Goal: Transaction & Acquisition: Purchase product/service

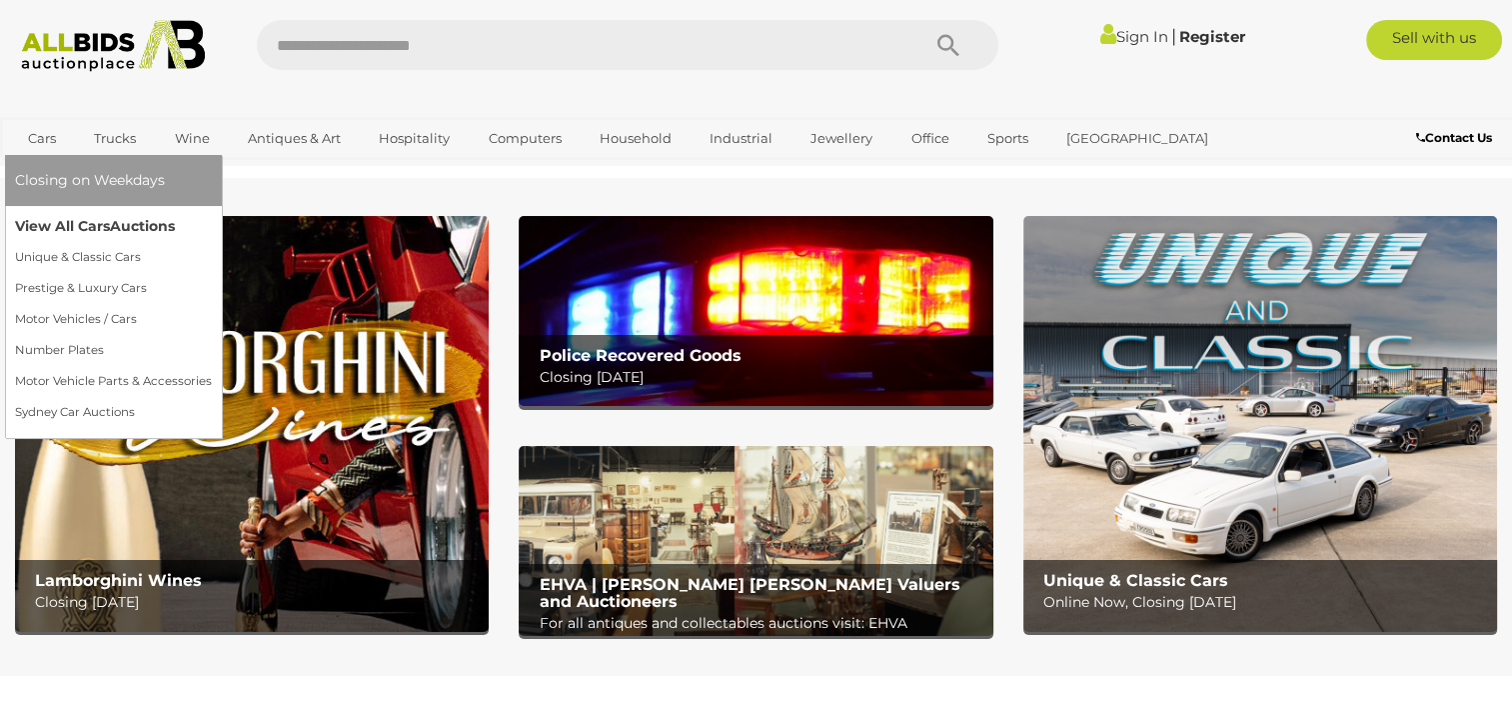
click at [57, 225] on link "View All Cars Auctions" at bounding box center [113, 226] width 197 height 31
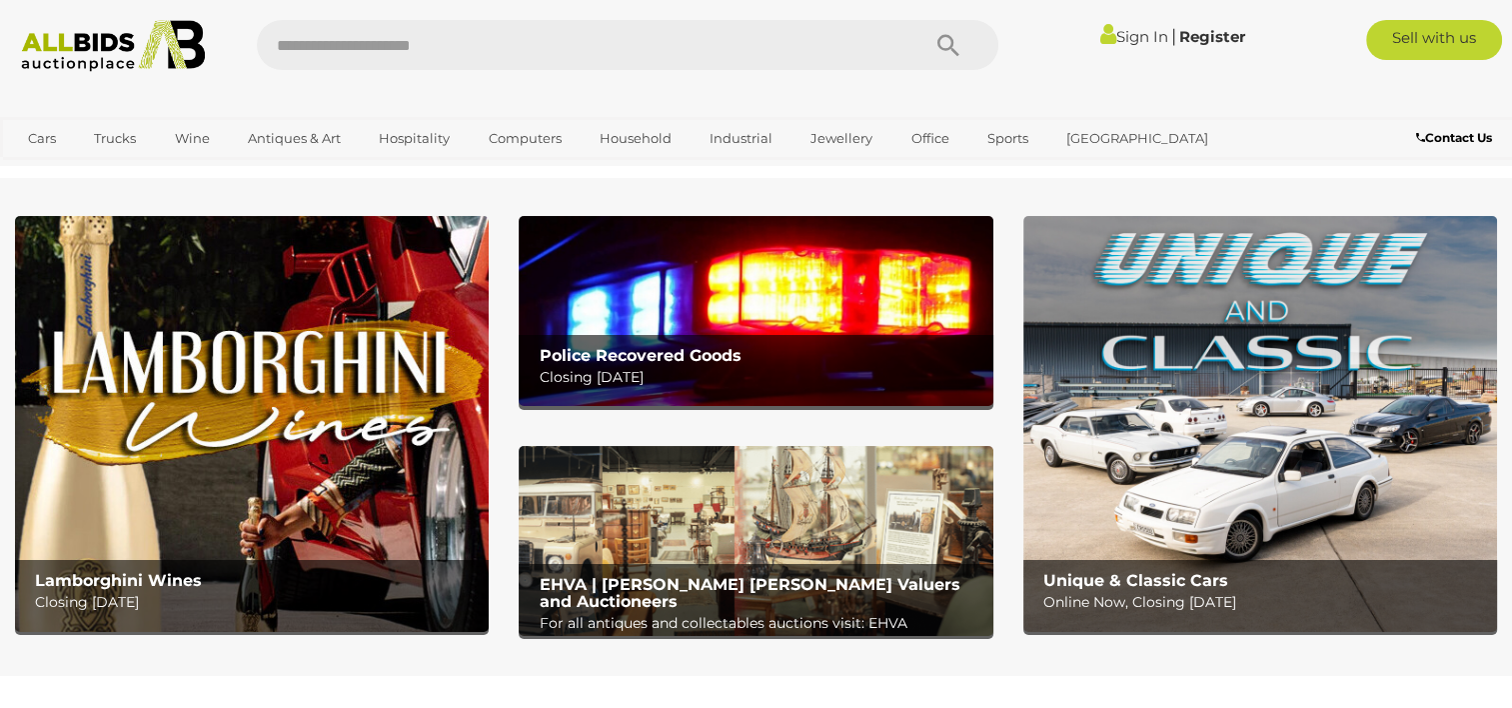
click at [1123, 35] on link "Sign In" at bounding box center [1134, 36] width 68 height 19
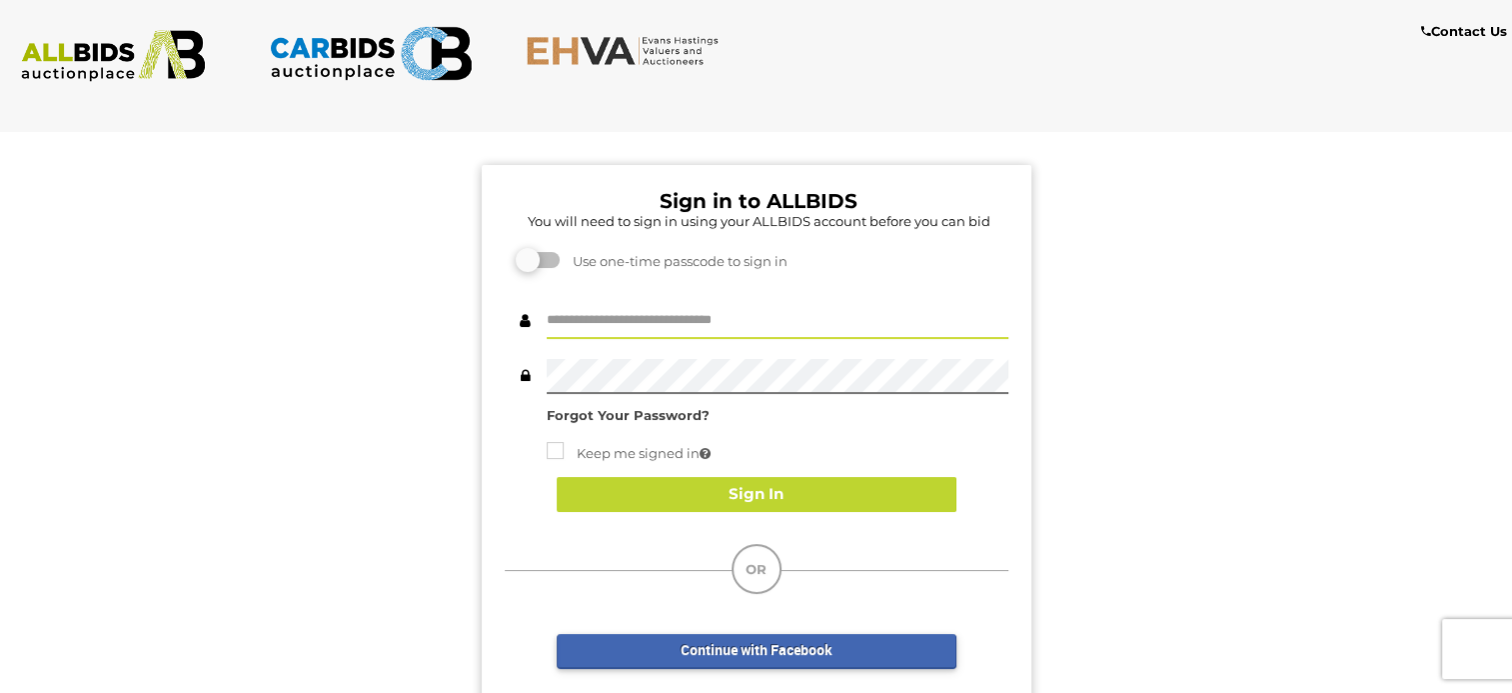
click at [598, 321] on input "text" at bounding box center [778, 321] width 462 height 35
type input "***"
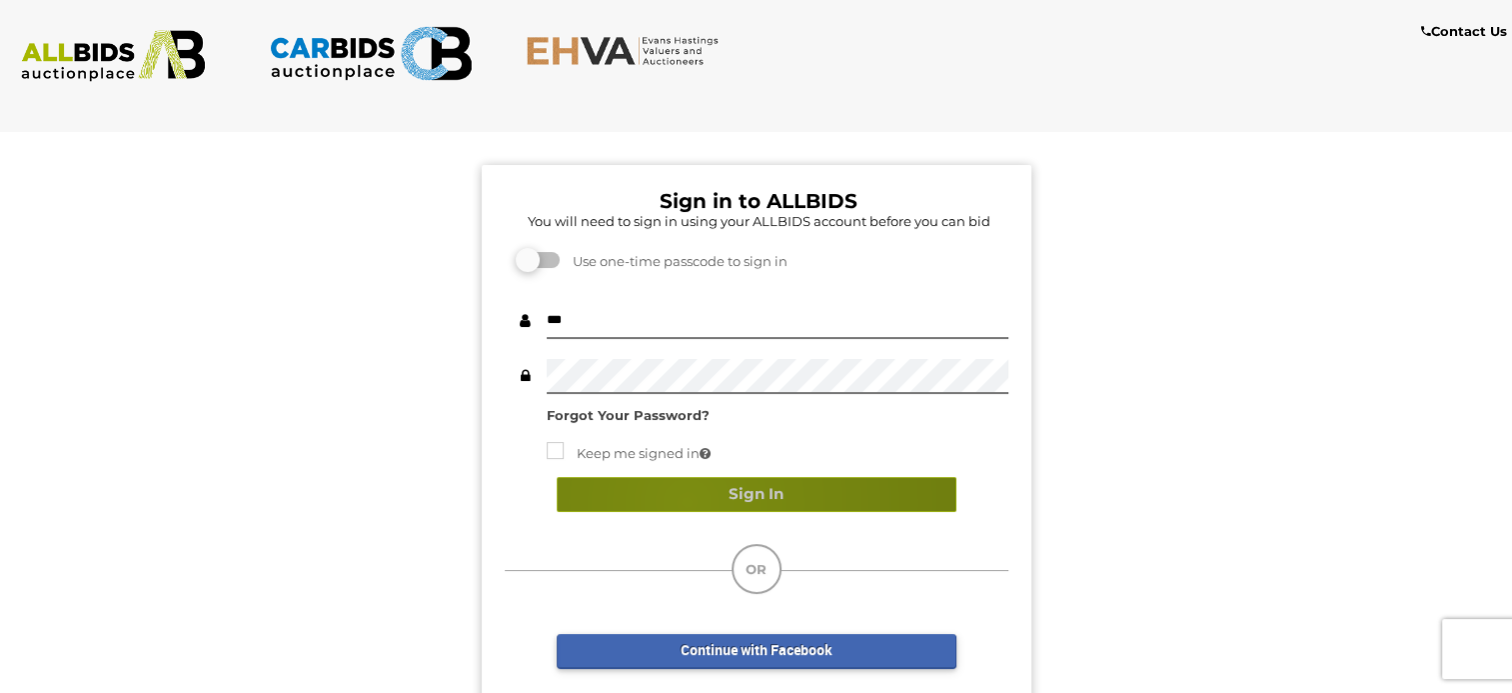
click at [686, 501] on button "Sign In" at bounding box center [757, 494] width 400 height 35
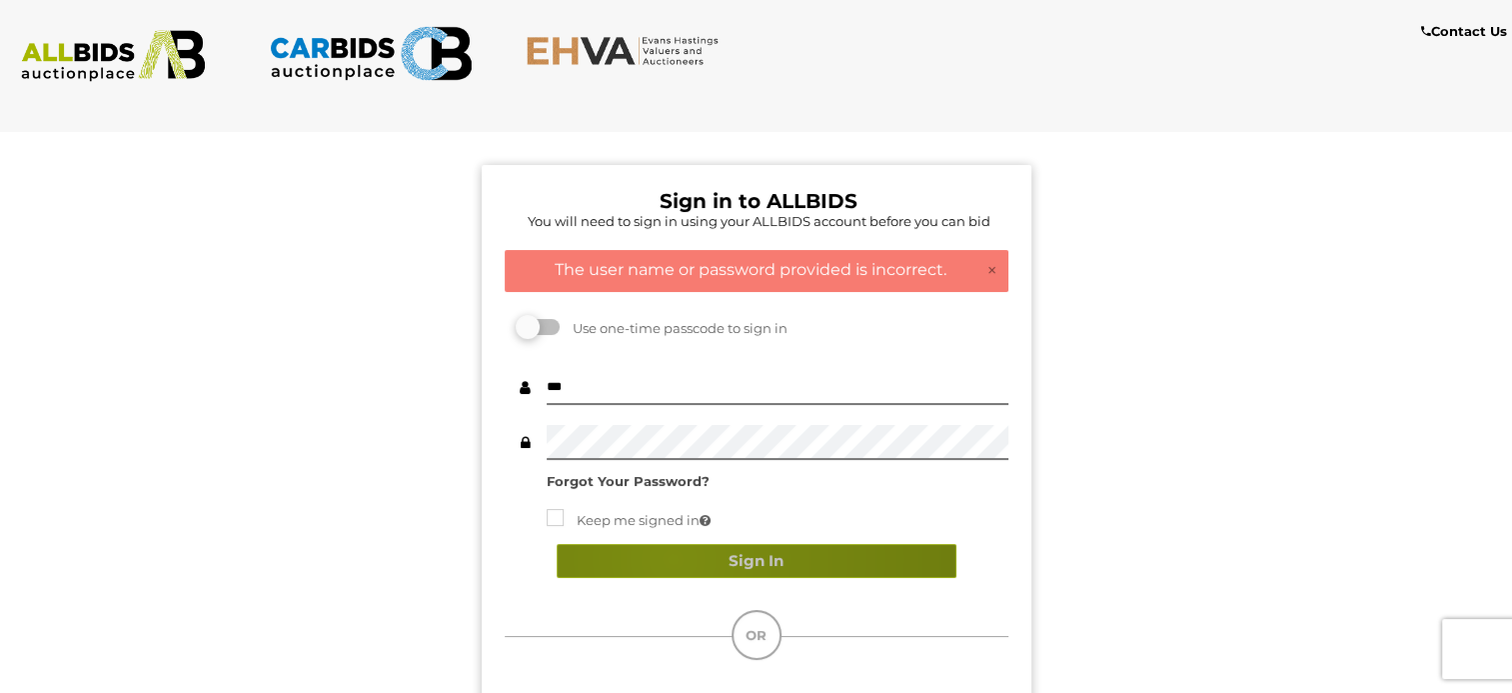
click at [672, 558] on button "Sign In" at bounding box center [757, 561] width 400 height 35
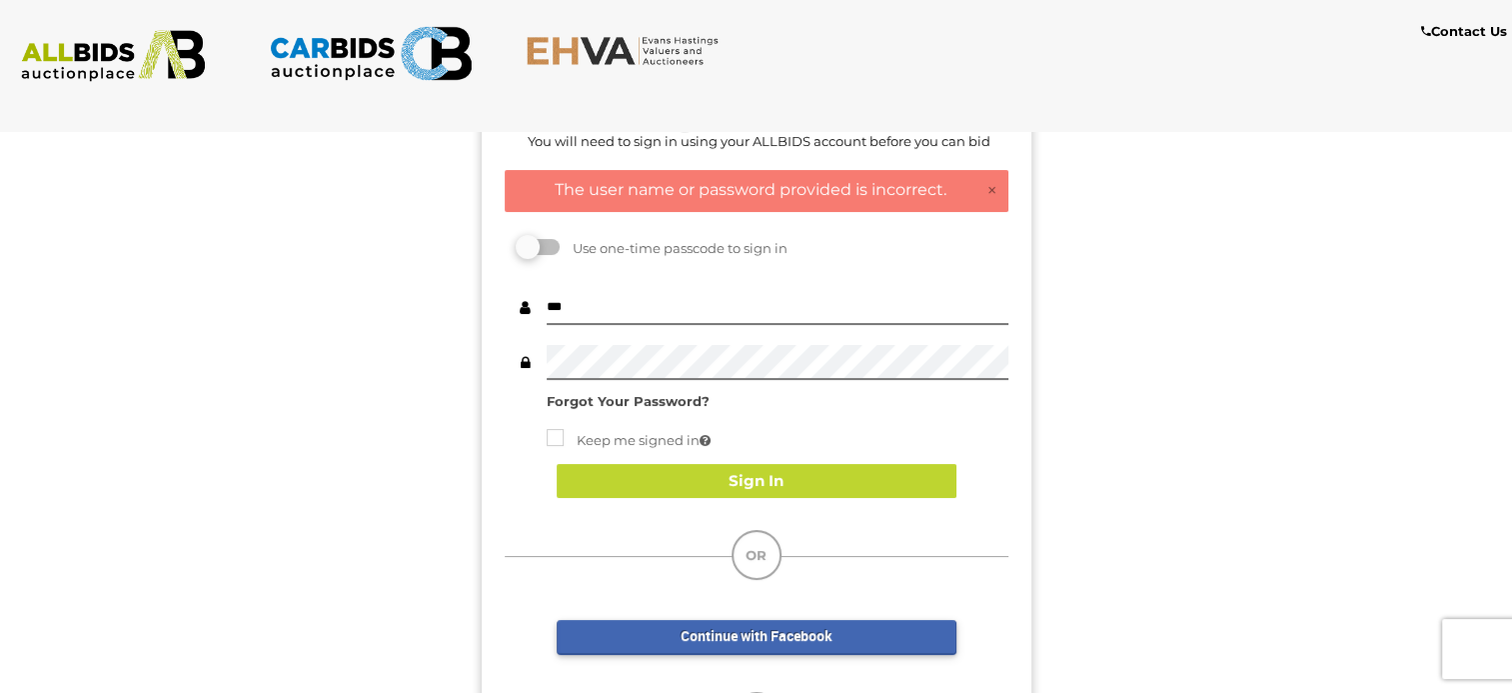
scroll to position [267, 0]
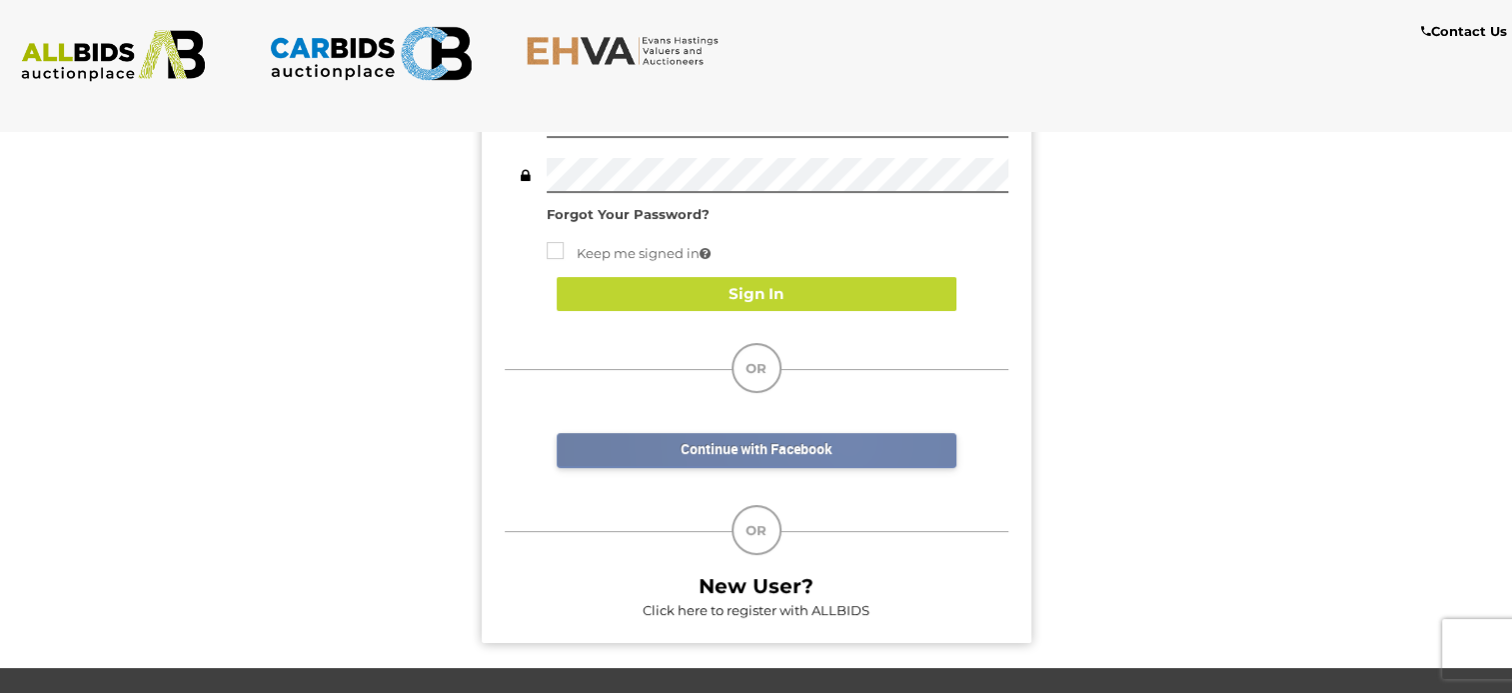
click at [848, 440] on link "Continue with Facebook" at bounding box center [757, 450] width 400 height 35
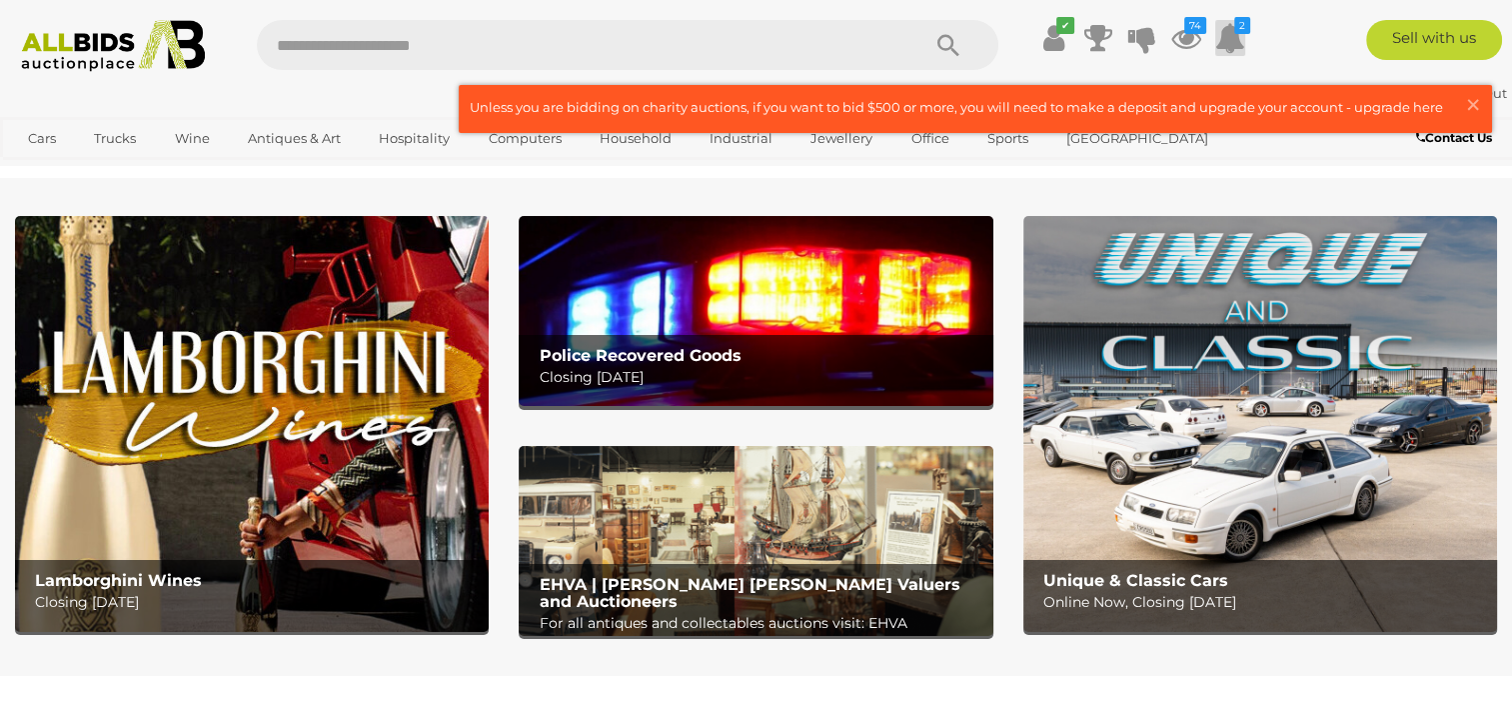
click at [1231, 48] on icon at bounding box center [1230, 38] width 30 height 36
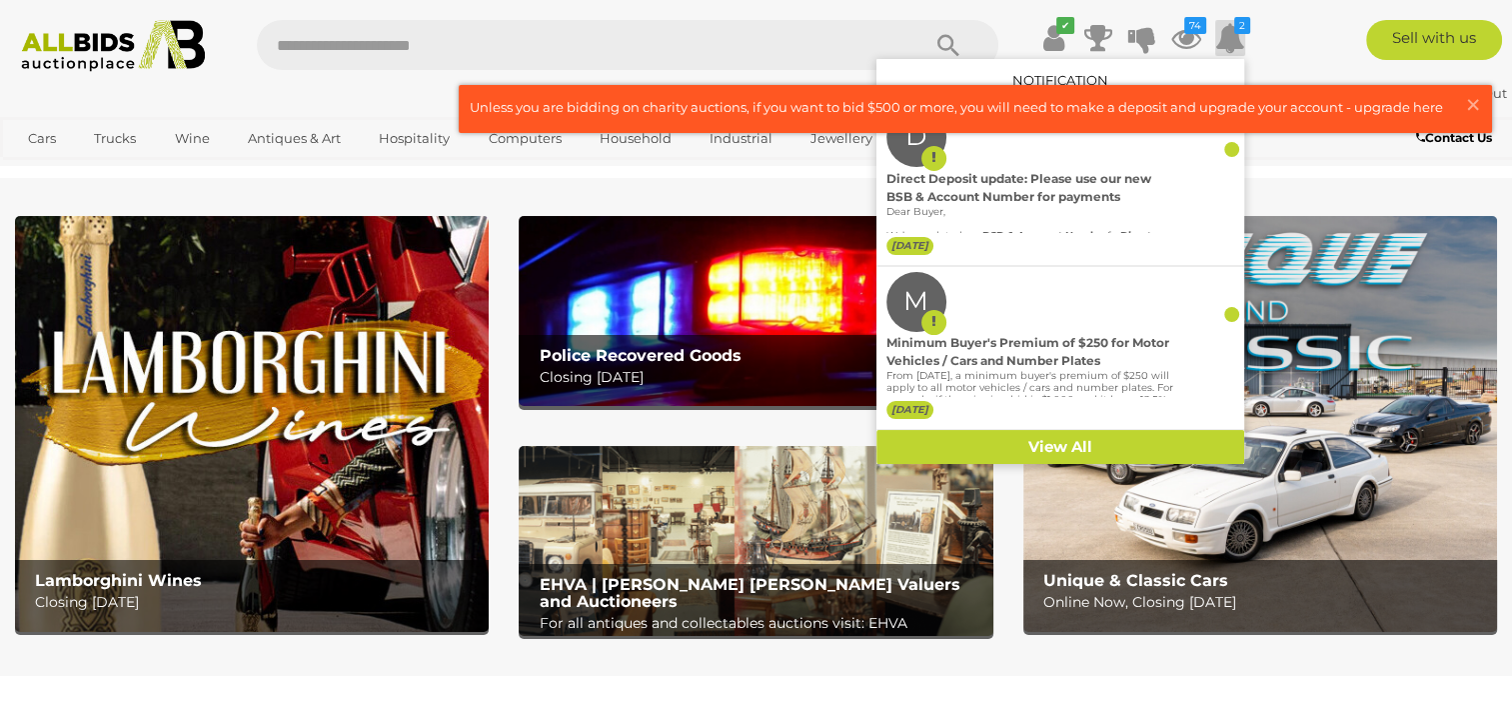
click at [1279, 164] on div "✔ Current Bids" at bounding box center [756, 83] width 1512 height 166
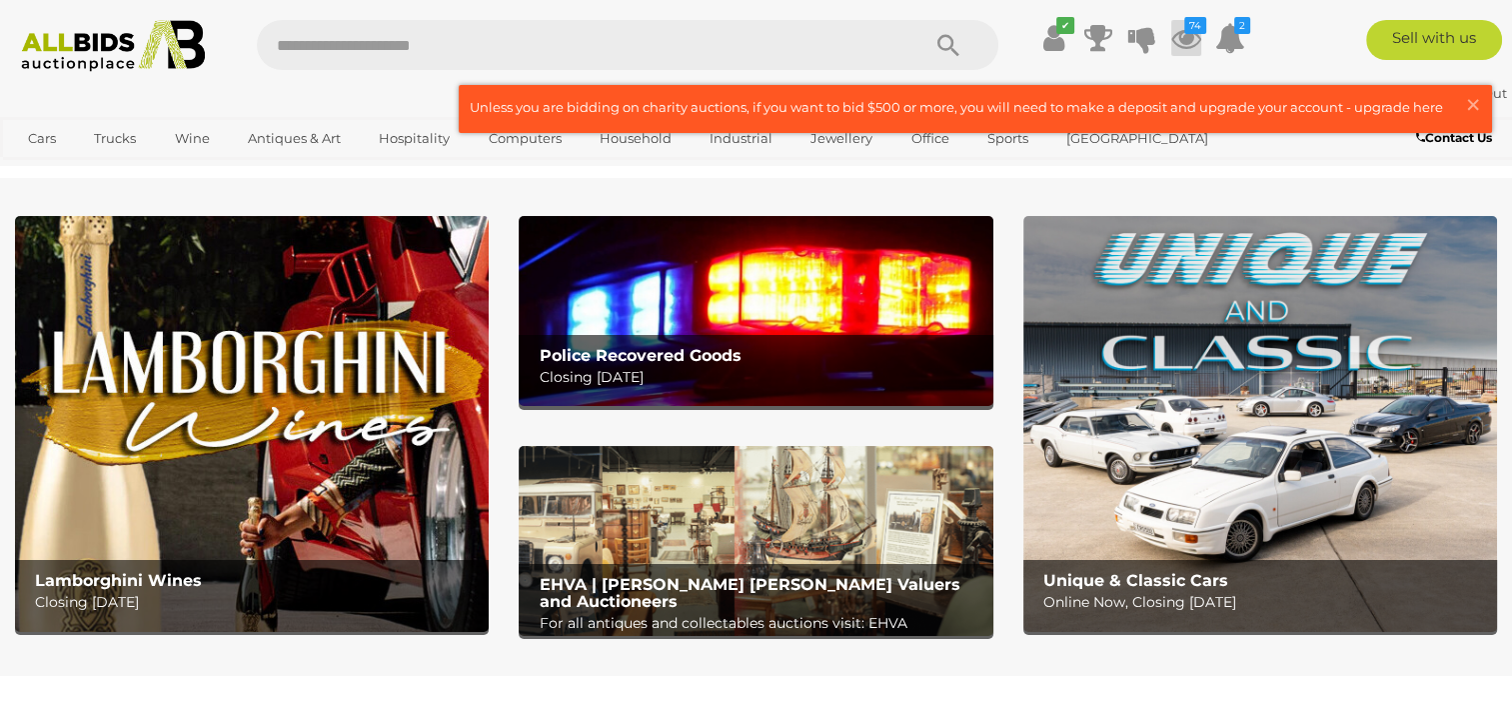
click at [1198, 30] on icon "74" at bounding box center [1195, 25] width 22 height 17
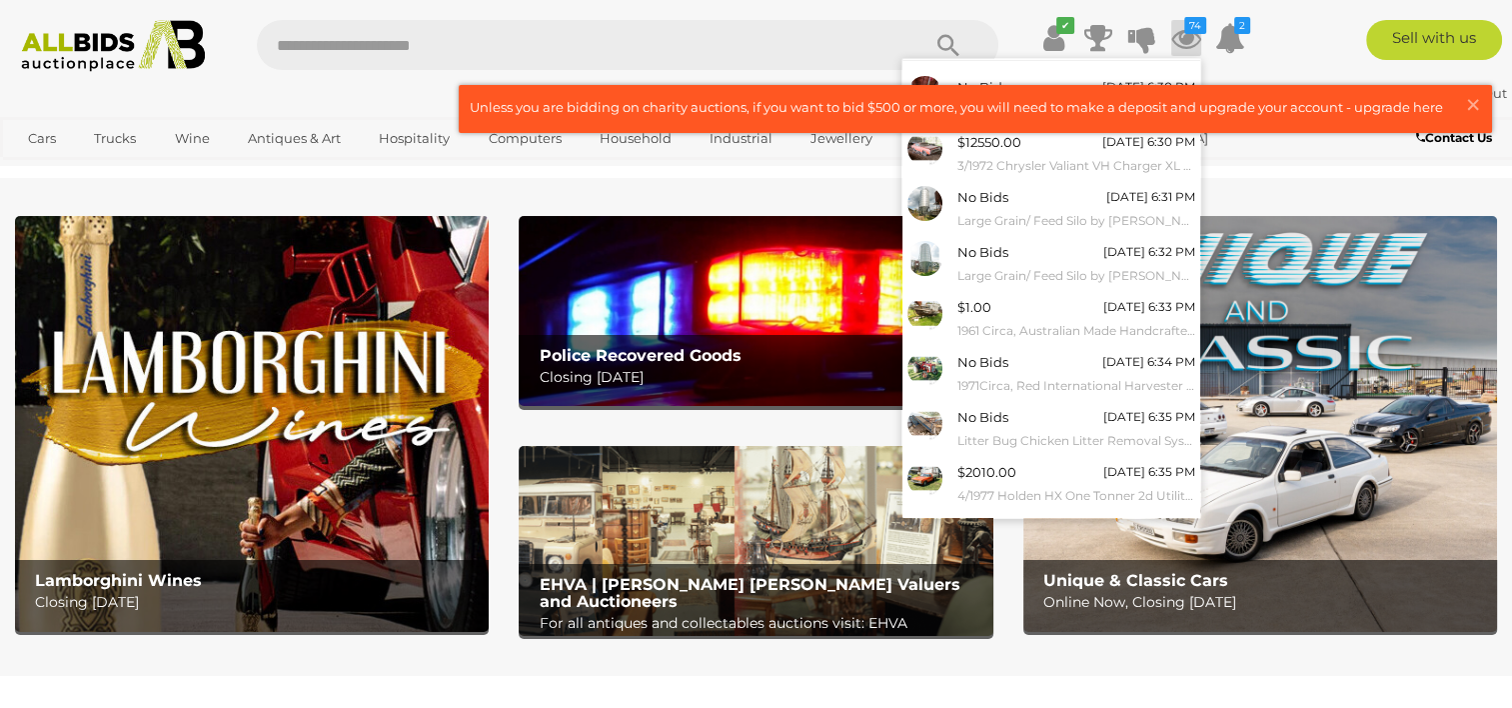
scroll to position [177, 0]
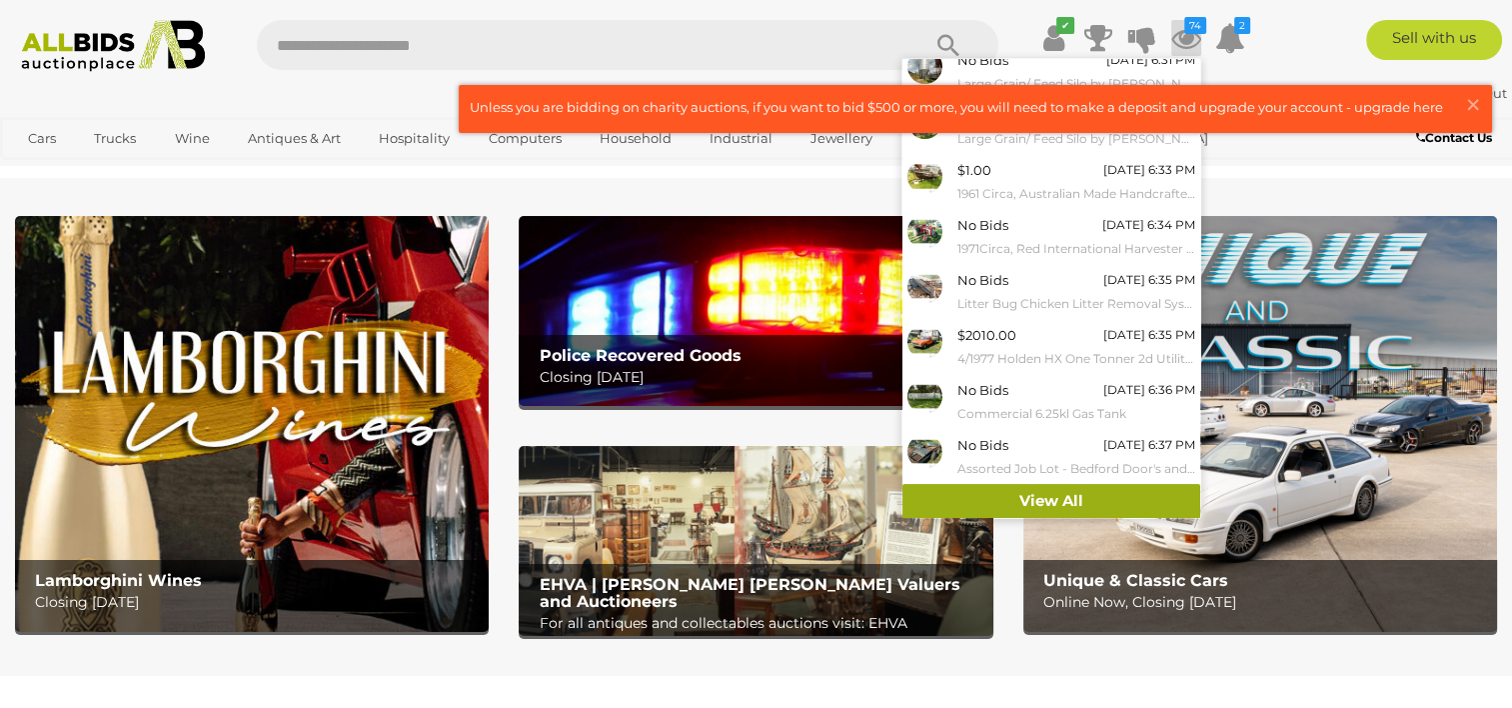
click at [1132, 500] on link "View All" at bounding box center [1052, 501] width 298 height 35
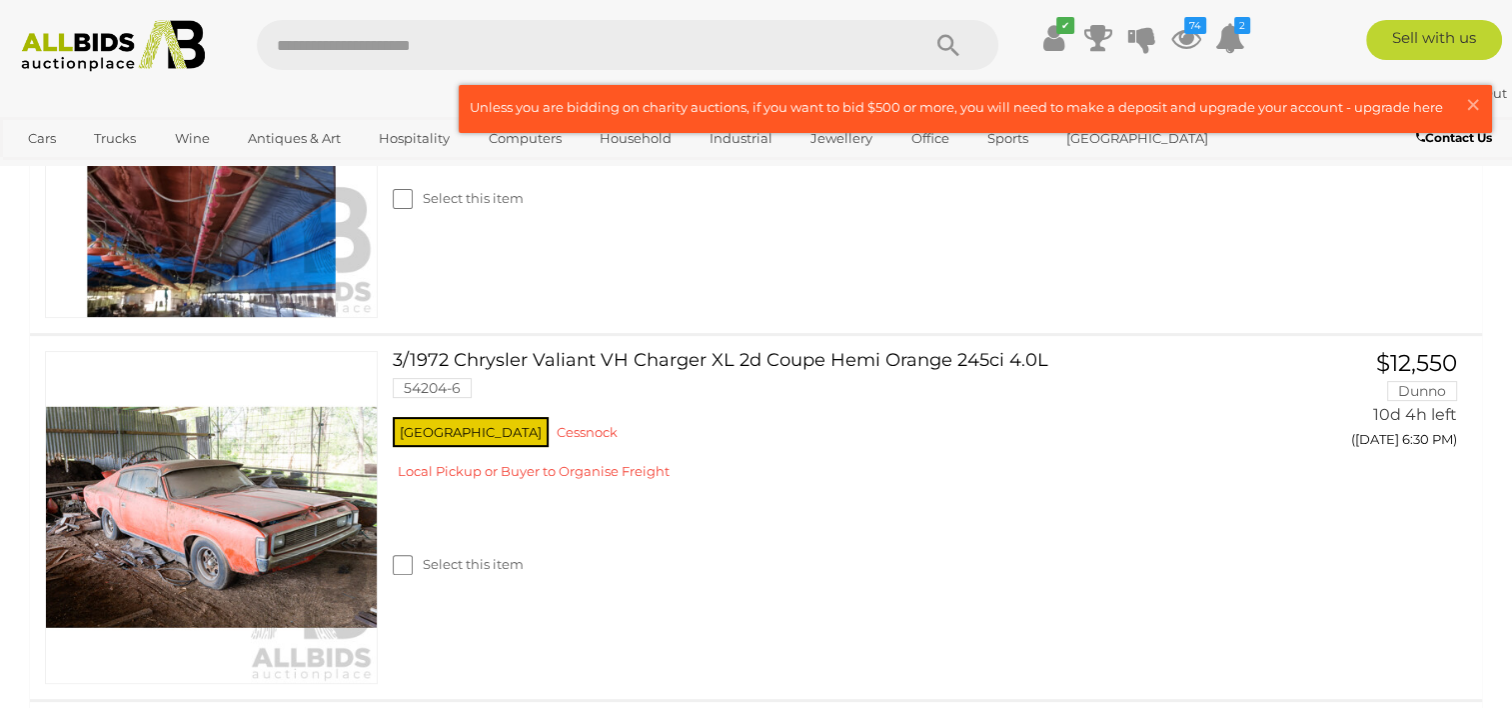
scroll to position [653, 0]
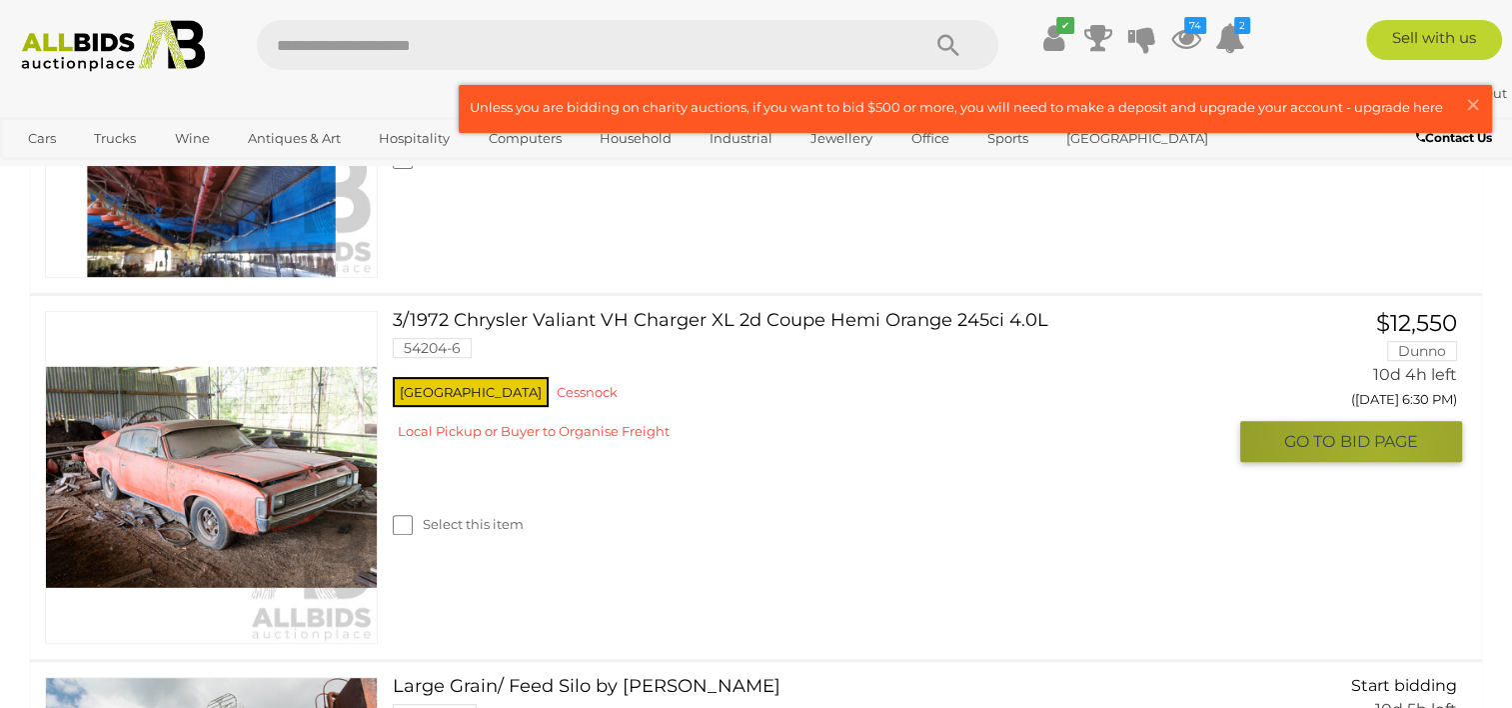
click at [1379, 450] on span "BID PAGE" at bounding box center [1379, 441] width 78 height 21
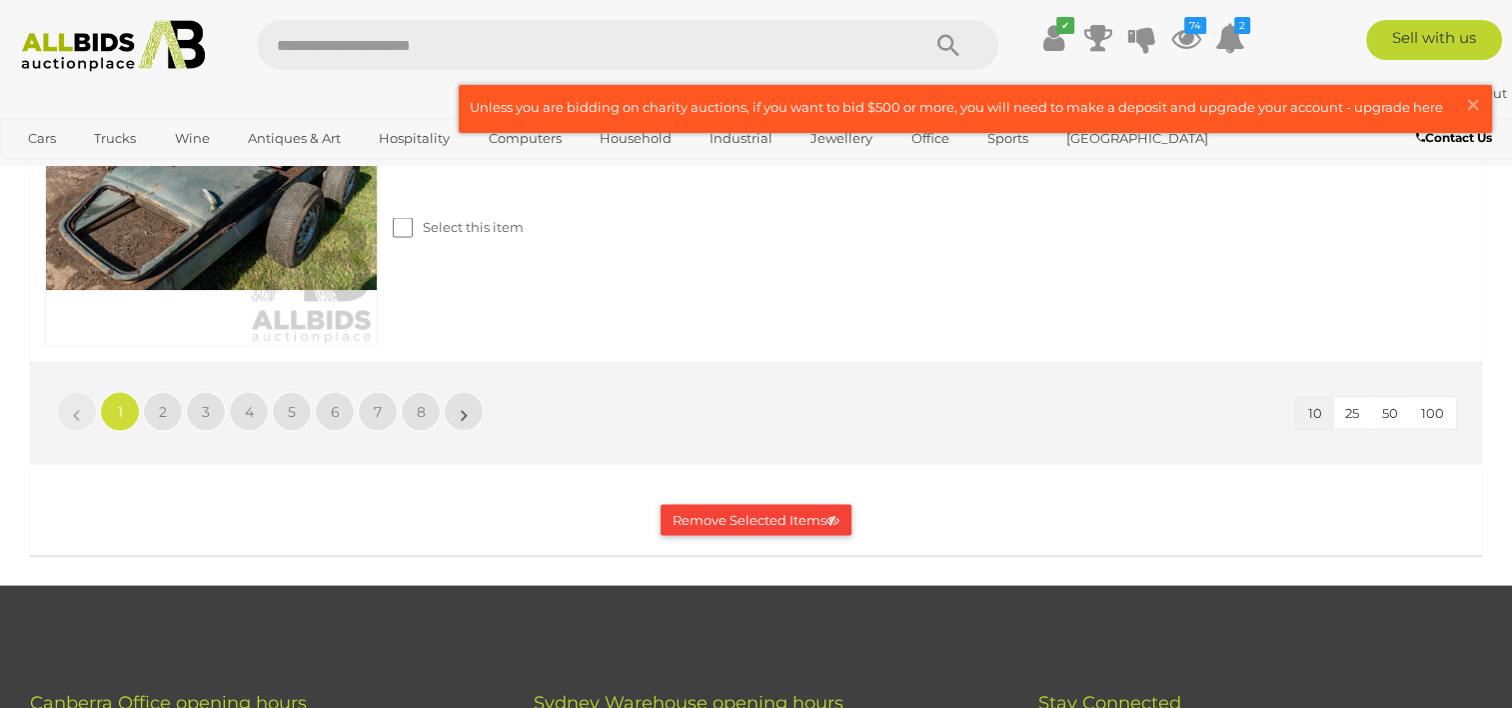
scroll to position [3892, 0]
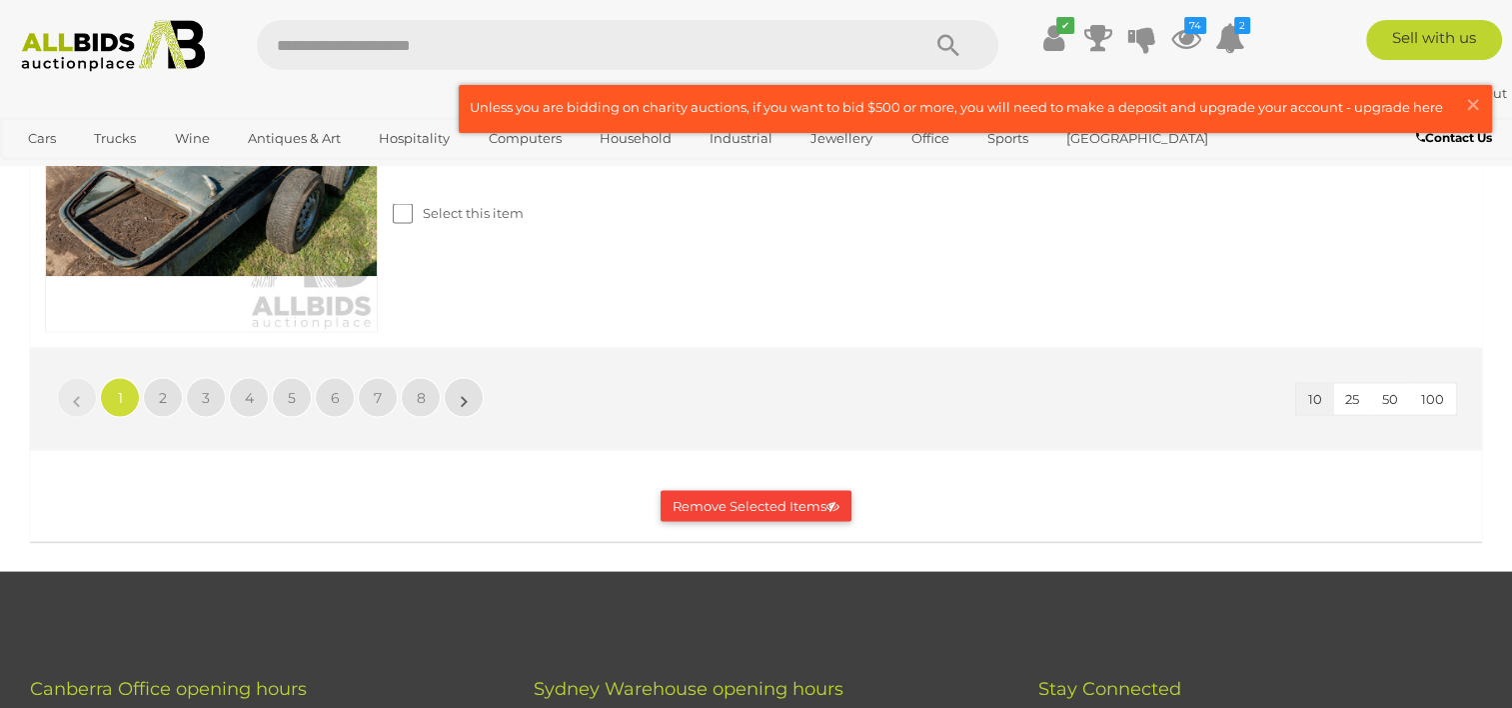
click at [1439, 391] on span "100" at bounding box center [1432, 399] width 23 height 16
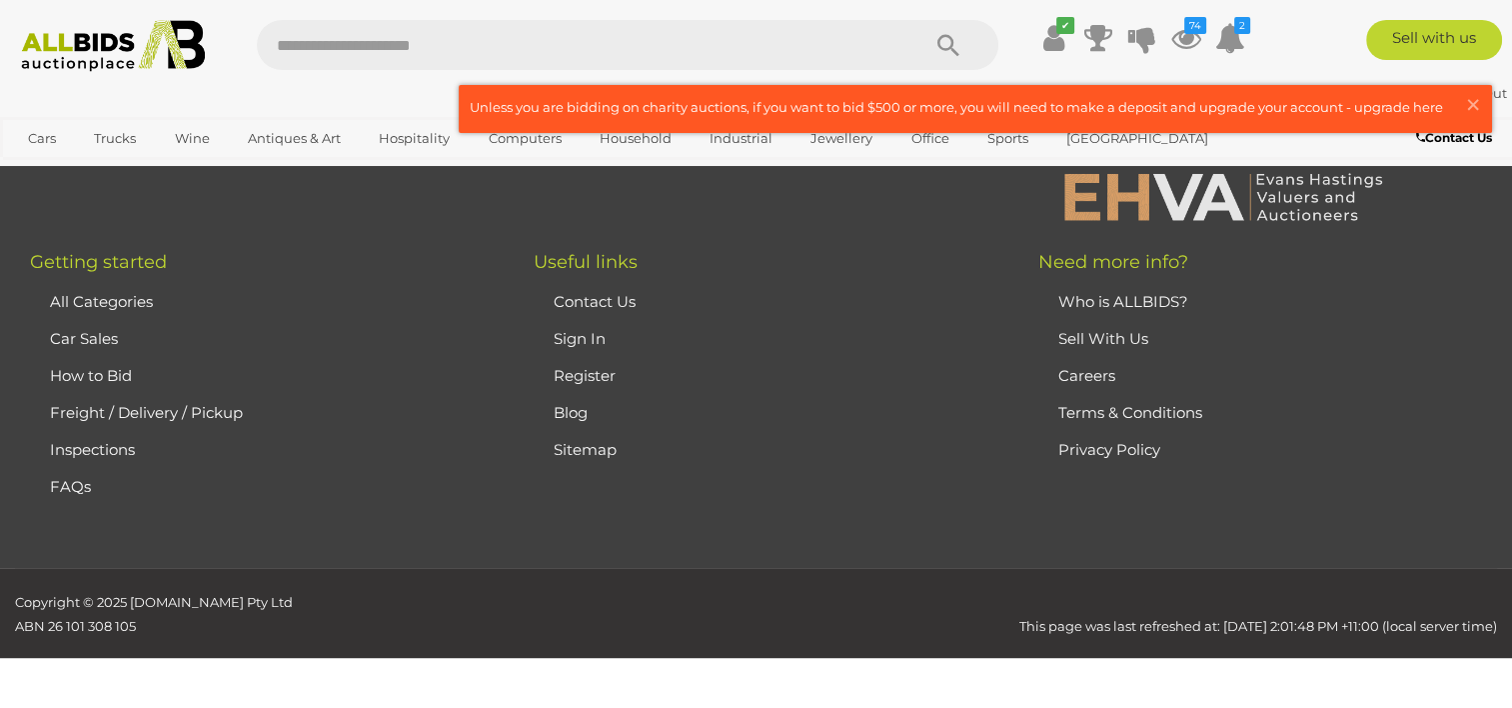
click at [1439, 389] on li "Careers" at bounding box center [1272, 375] width 439 height 37
click at [1058, 38] on icon at bounding box center [1053, 38] width 21 height 36
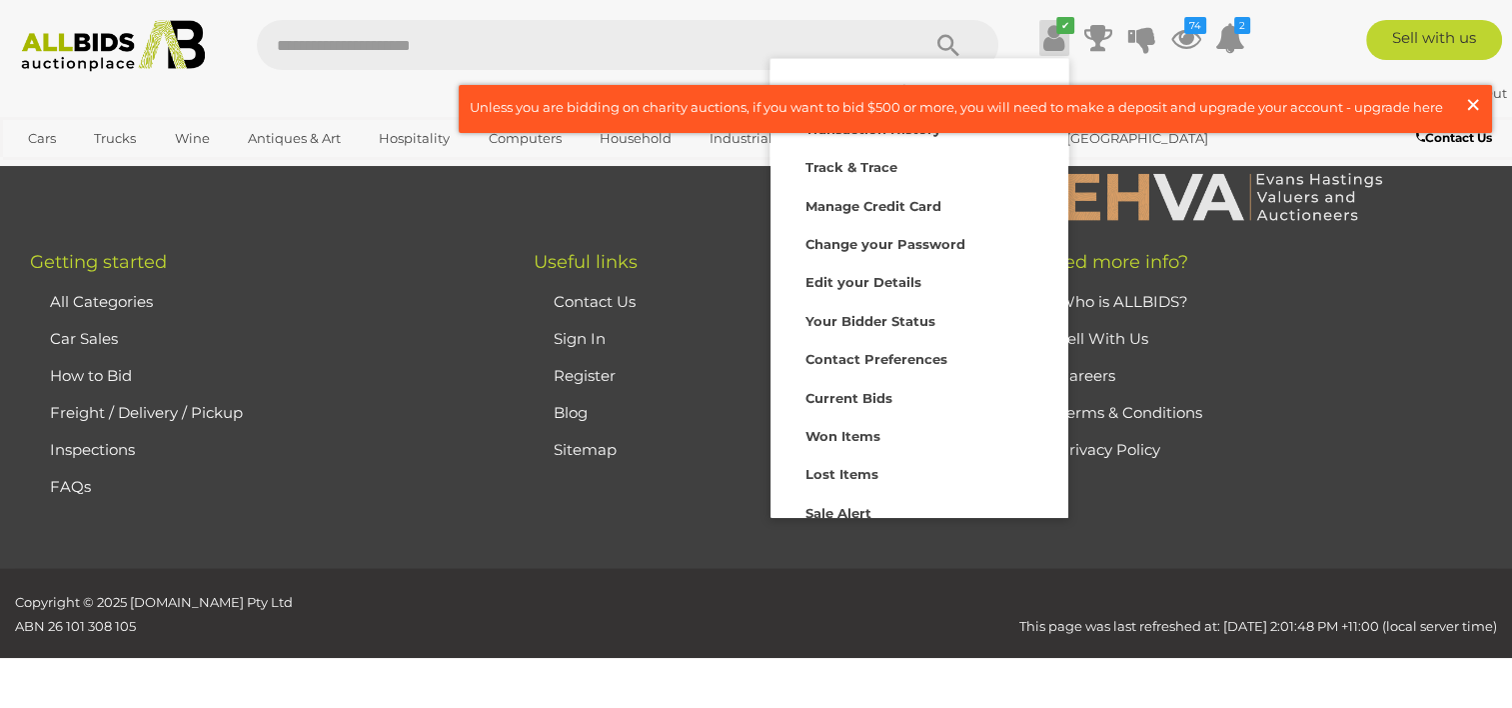
click at [1470, 96] on span "×" at bounding box center [1473, 104] width 18 height 39
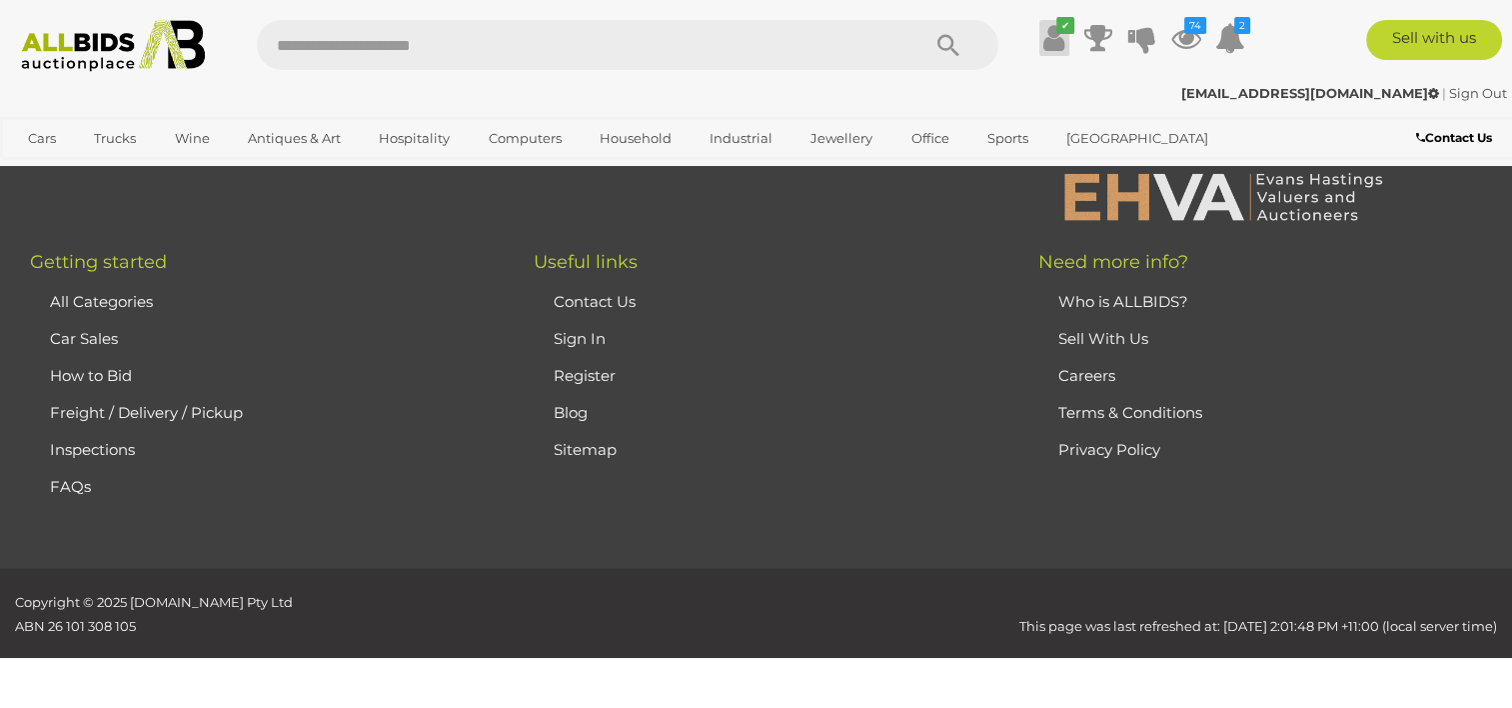
click at [1051, 43] on icon at bounding box center [1053, 38] width 21 height 36
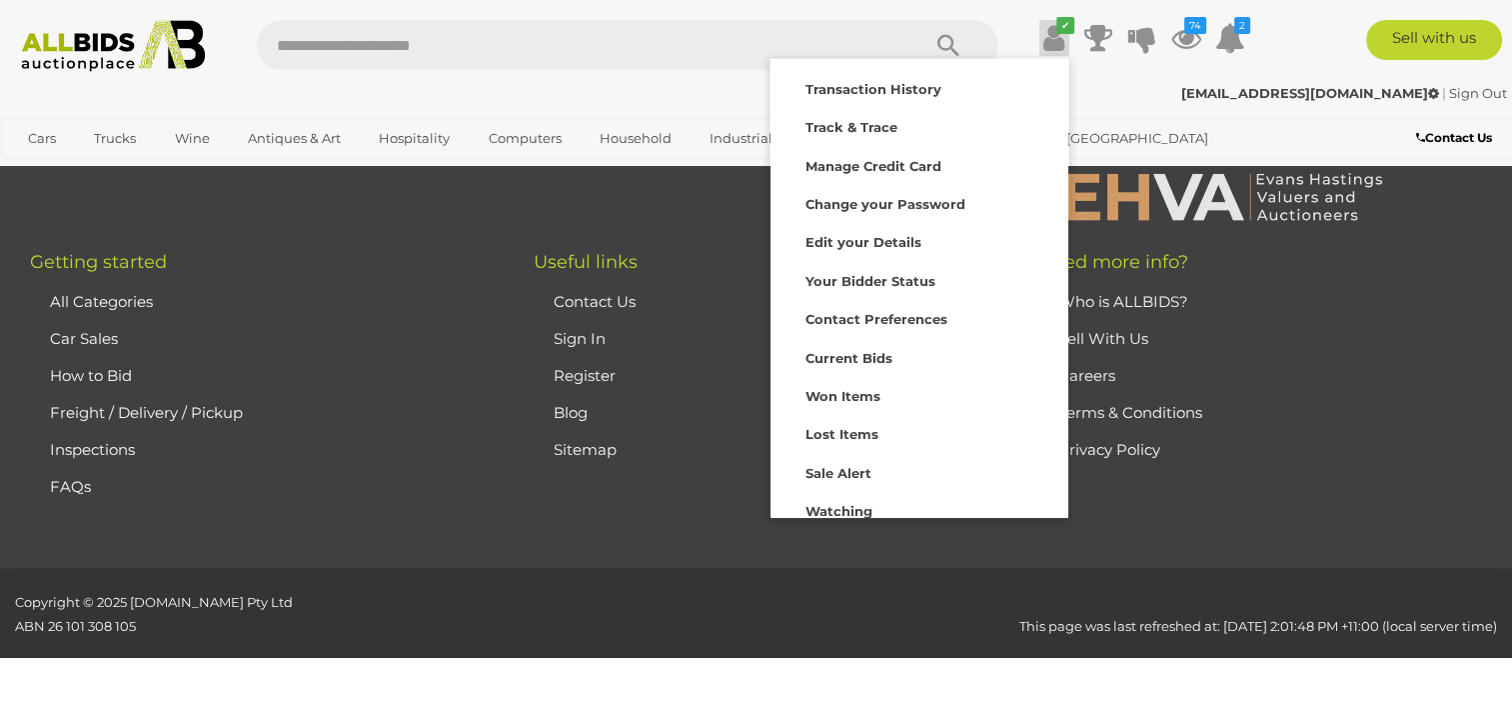
scroll to position [88, 0]
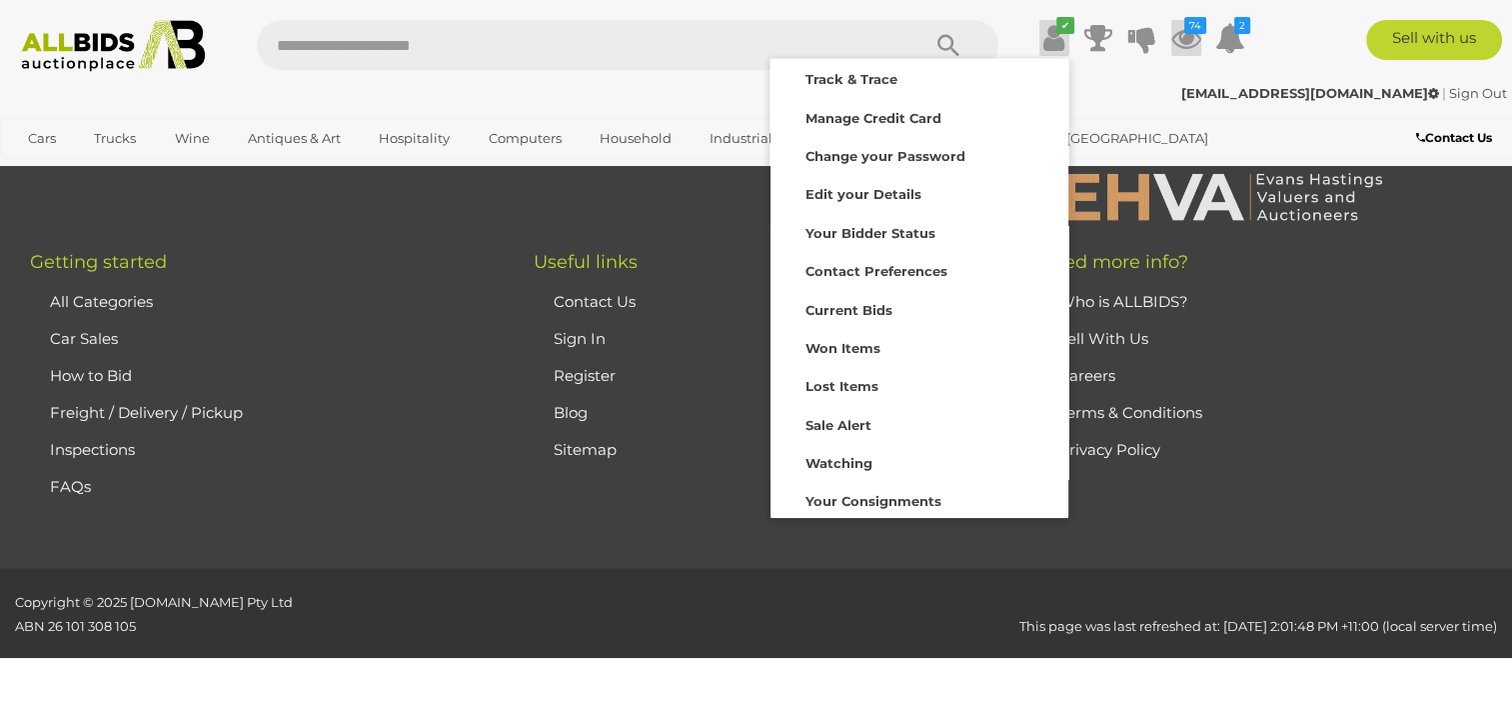
click at [1191, 34] on icon at bounding box center [1186, 38] width 30 height 36
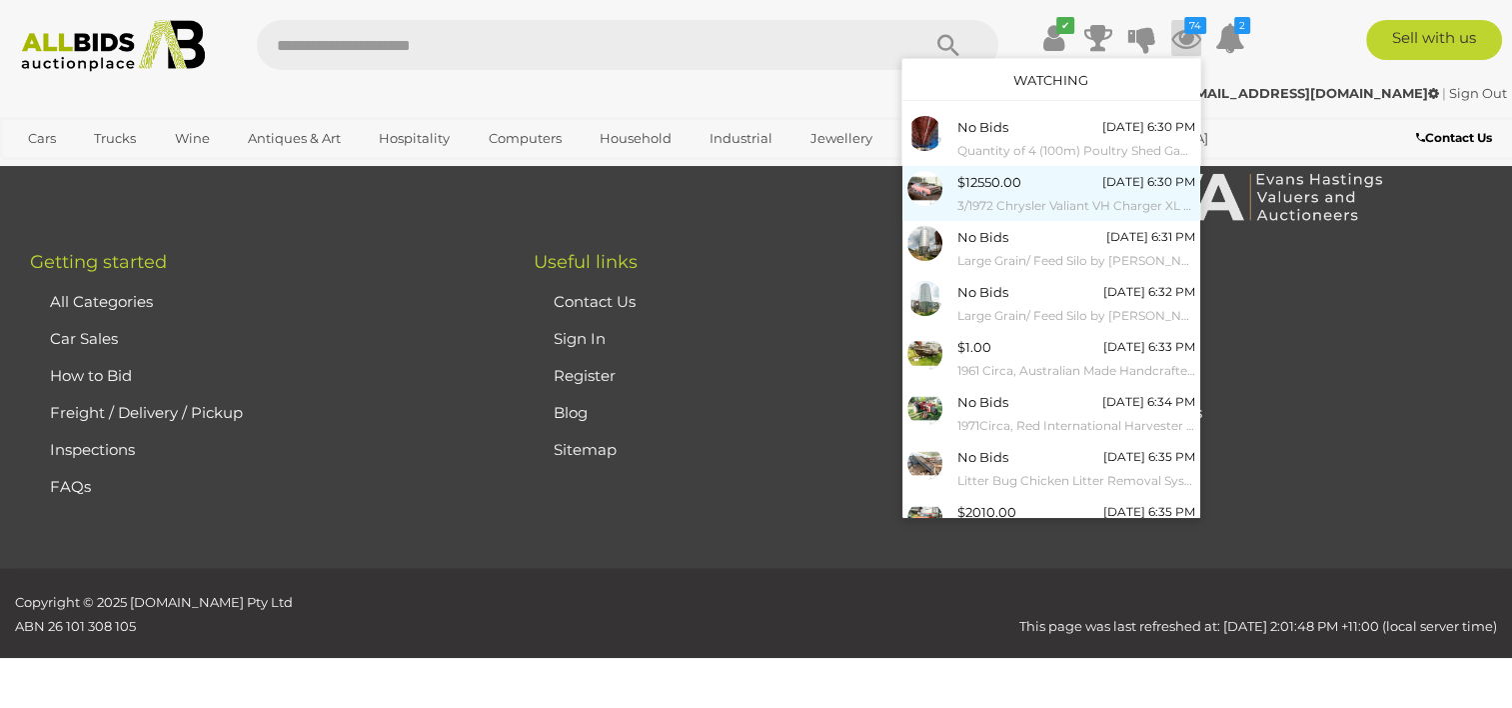
click at [986, 178] on span "$12550.00" at bounding box center [990, 182] width 64 height 16
